Goal: Ask a question

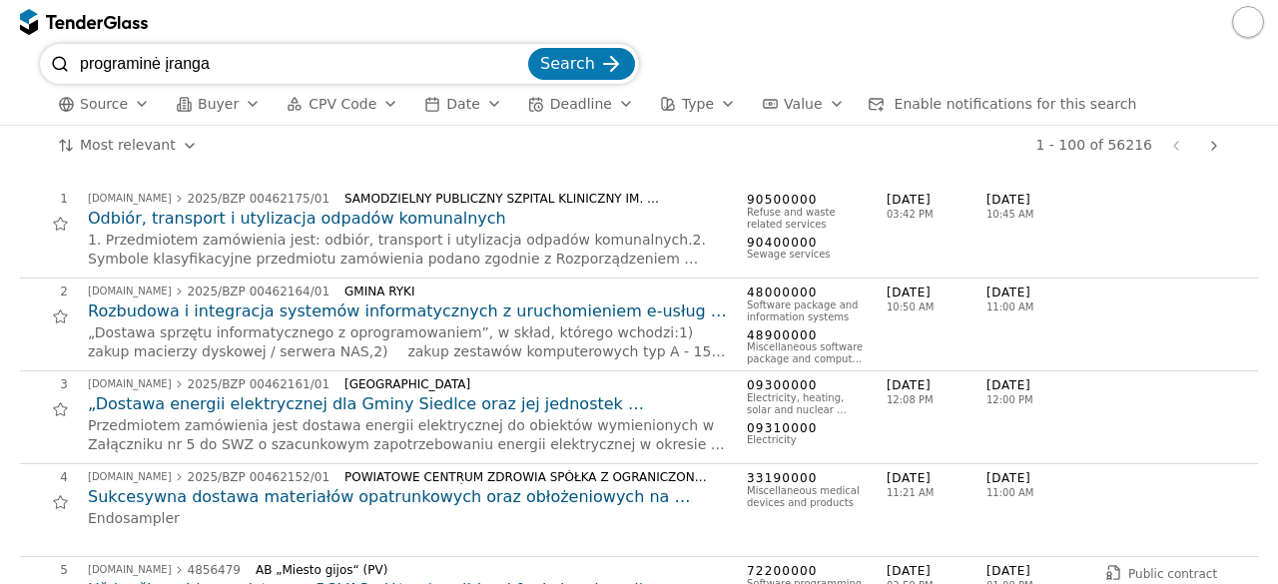
type input "programinė įranga"
click at [528, 48] on button "Search" at bounding box center [581, 64] width 107 height 32
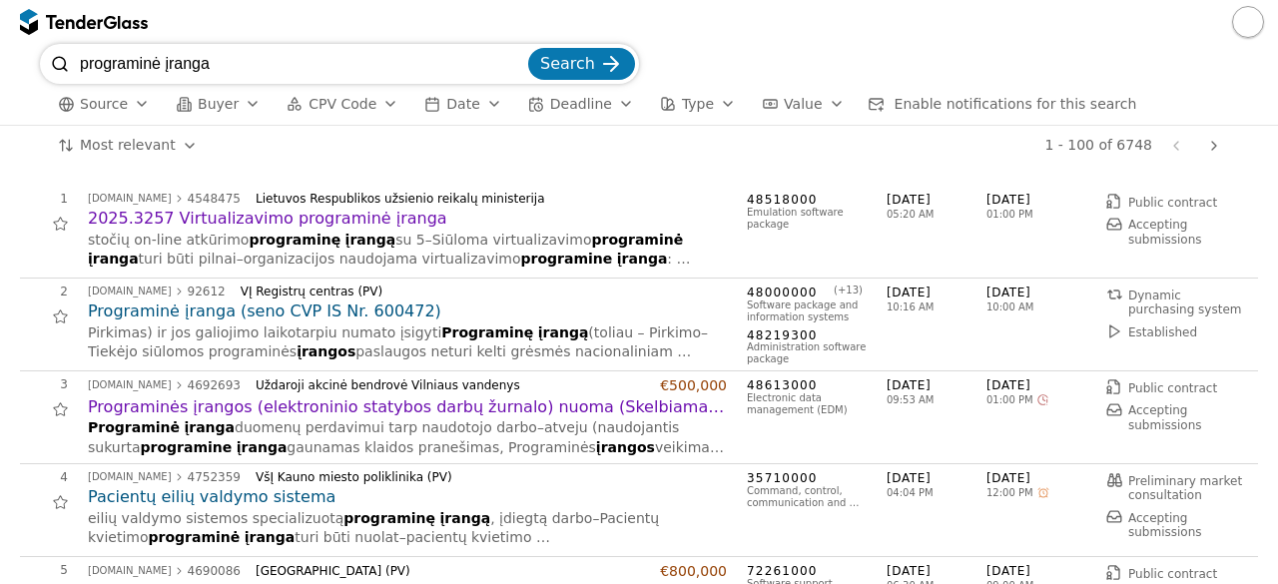
click at [297, 129] on div "1 - 100 of 6748 Previous page Next page" at bounding box center [722, 146] width 1012 height 40
click at [293, 217] on h2 "2025.3257 Virtualizavimo programinė įranga" at bounding box center [407, 219] width 639 height 22
click at [276, 223] on h2 "2025.3257 Virtualizavimo programinė įranga" at bounding box center [407, 219] width 639 height 22
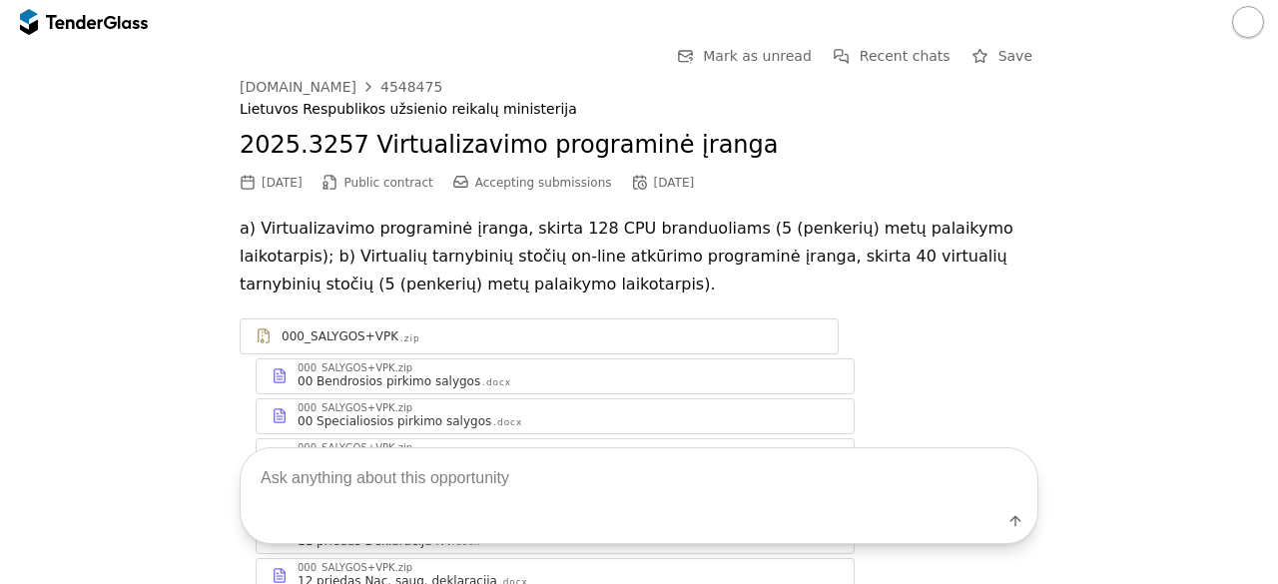
click at [389, 494] on textarea at bounding box center [639, 477] width 797 height 59
type textarea "techninės speifikacijos"
